Goal: Task Accomplishment & Management: Use online tool/utility

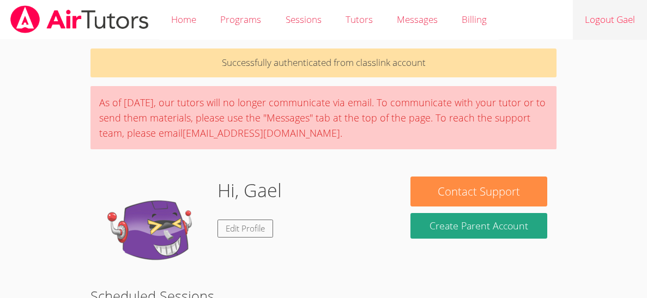
click at [641, 16] on link "Logout Gael" at bounding box center [610, 20] width 74 height 40
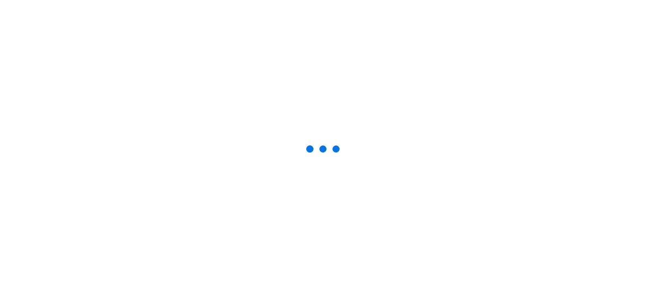
scroll to position [11, 0]
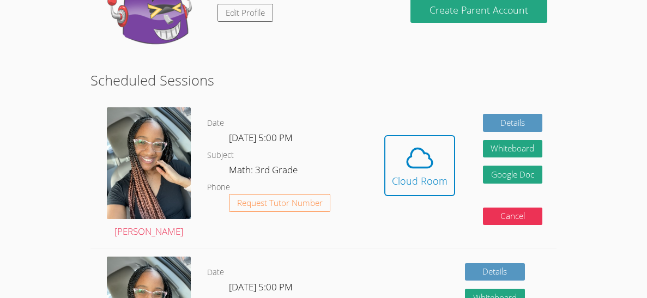
scroll to position [218, 0]
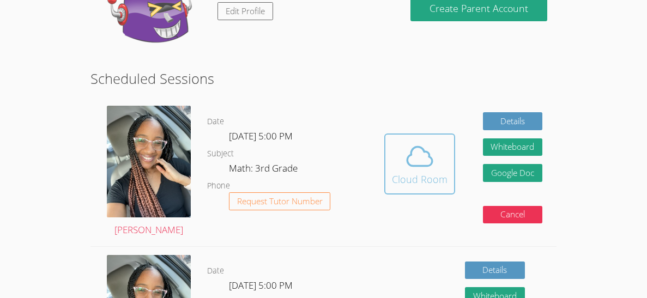
click at [413, 154] on icon at bounding box center [420, 156] width 31 height 31
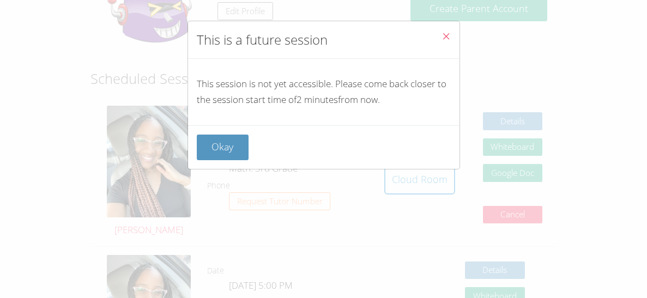
click at [447, 35] on icon "Close" at bounding box center [446, 36] width 9 height 9
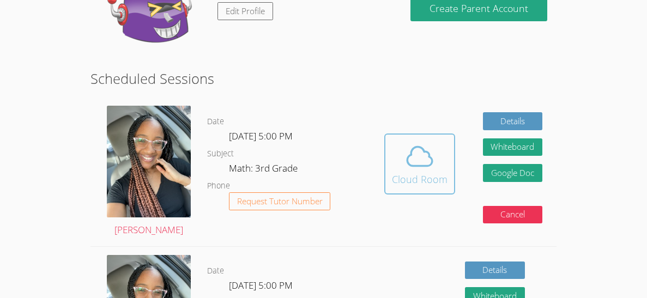
click at [428, 169] on icon at bounding box center [420, 156] width 31 height 31
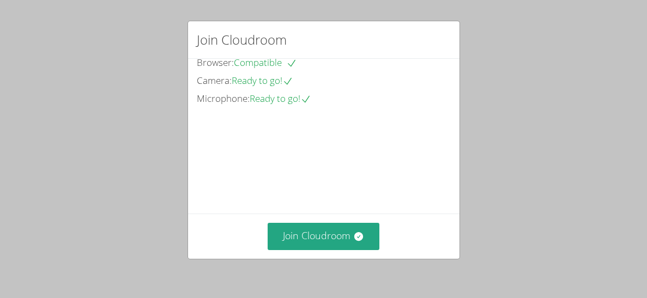
scroll to position [96, 0]
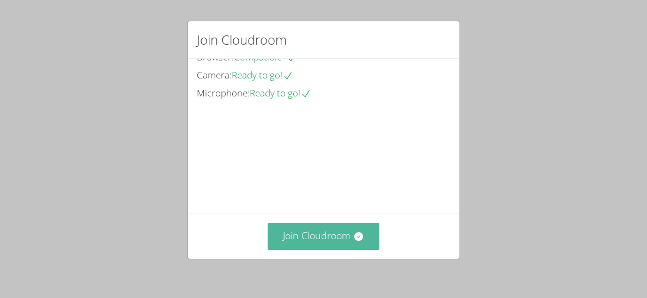
click at [335, 239] on button "Join Cloudroom" at bounding box center [324, 236] width 112 height 27
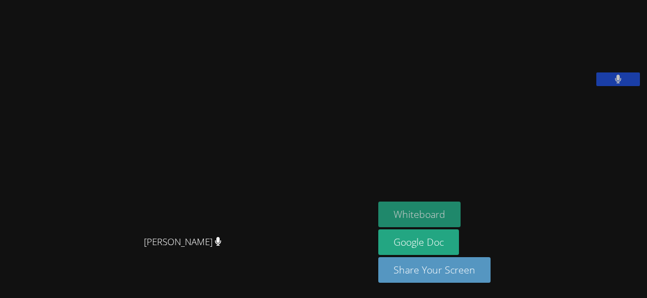
click at [414, 212] on button "Whiteboard" at bounding box center [420, 215] width 82 height 26
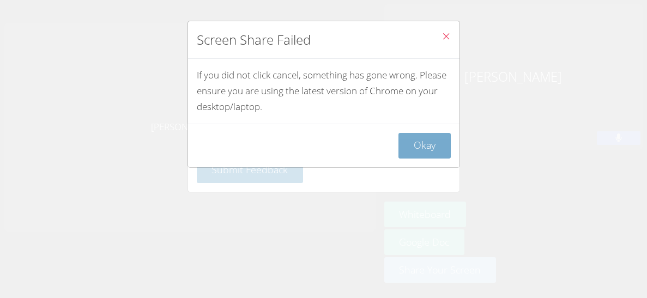
click at [441, 153] on button "Okay" at bounding box center [425, 146] width 52 height 26
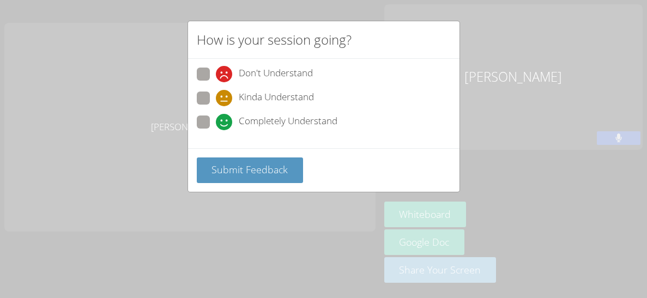
click at [216, 106] on span at bounding box center [216, 106] width 0 height 0
click at [216, 93] on input "Kinda Understand" at bounding box center [220, 96] width 9 height 9
radio input "true"
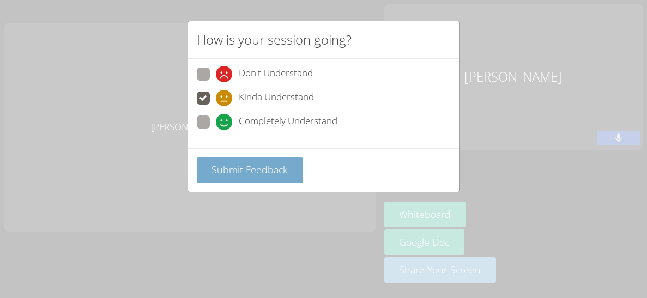
click at [218, 158] on button "Submit Feedback" at bounding box center [250, 171] width 107 height 26
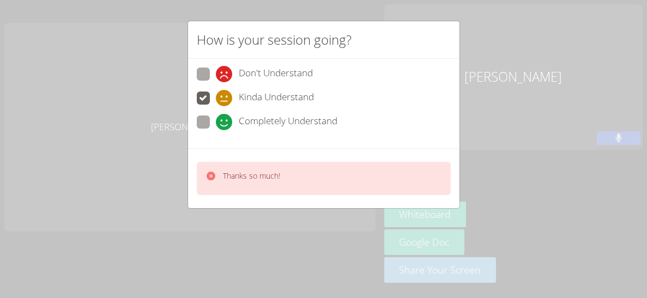
click at [246, 216] on div "How is your session going? Don't Understand Kinda Understand Completely Underst…" at bounding box center [323, 149] width 647 height 298
click at [271, 235] on div "How is your session going? Don't Understand Kinda Understand Completely Underst…" at bounding box center [323, 149] width 647 height 298
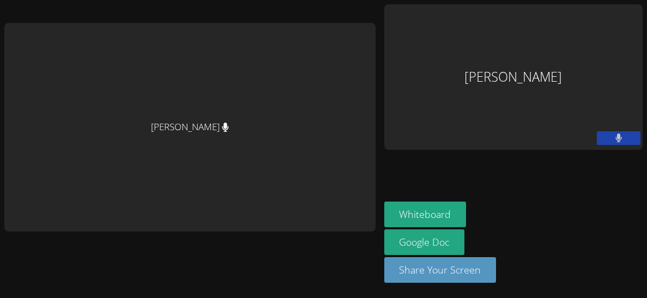
click at [626, 137] on button at bounding box center [619, 138] width 44 height 14
